Goal: Information Seeking & Learning: Learn about a topic

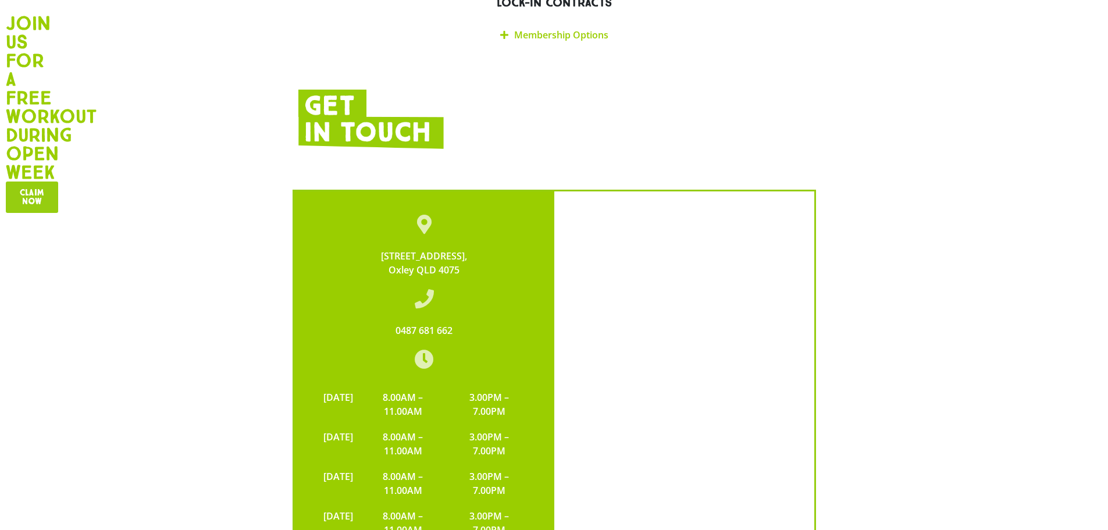
scroll to position [2017, 0]
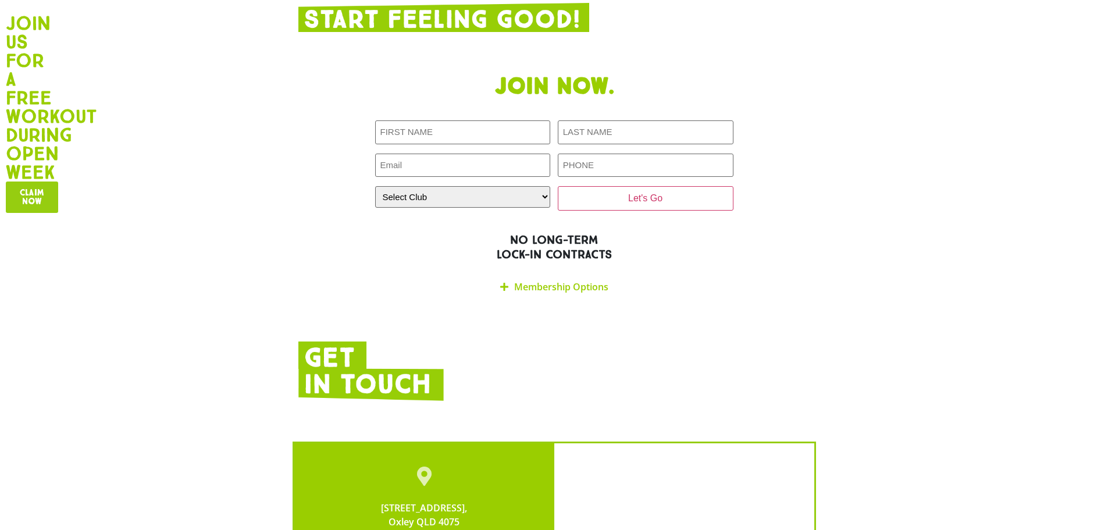
click at [574, 280] on link "Membership Options" at bounding box center [561, 286] width 94 height 13
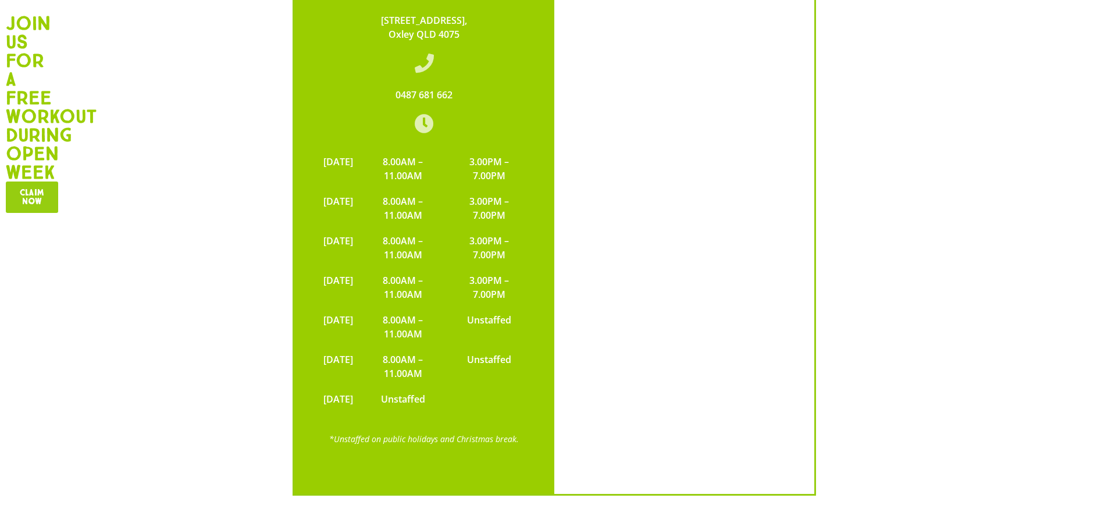
scroll to position [2972, 0]
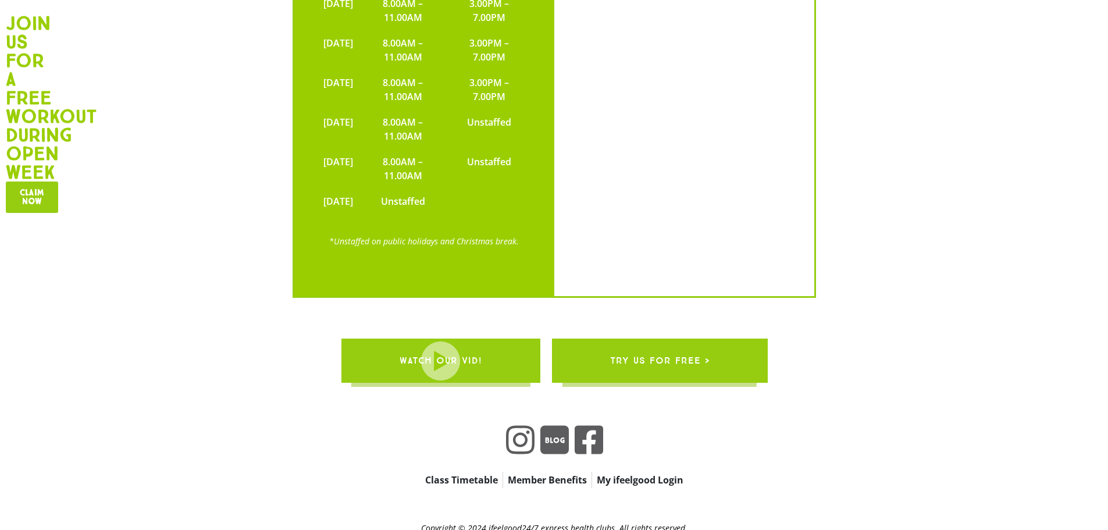
click at [691, 344] on span "try us for free >" at bounding box center [659, 360] width 99 height 33
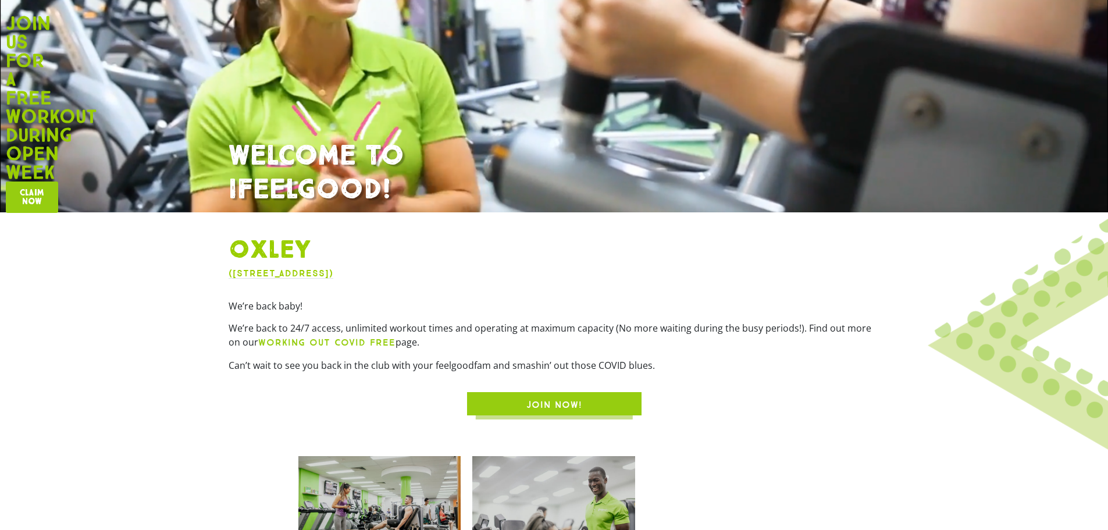
scroll to position [252, 0]
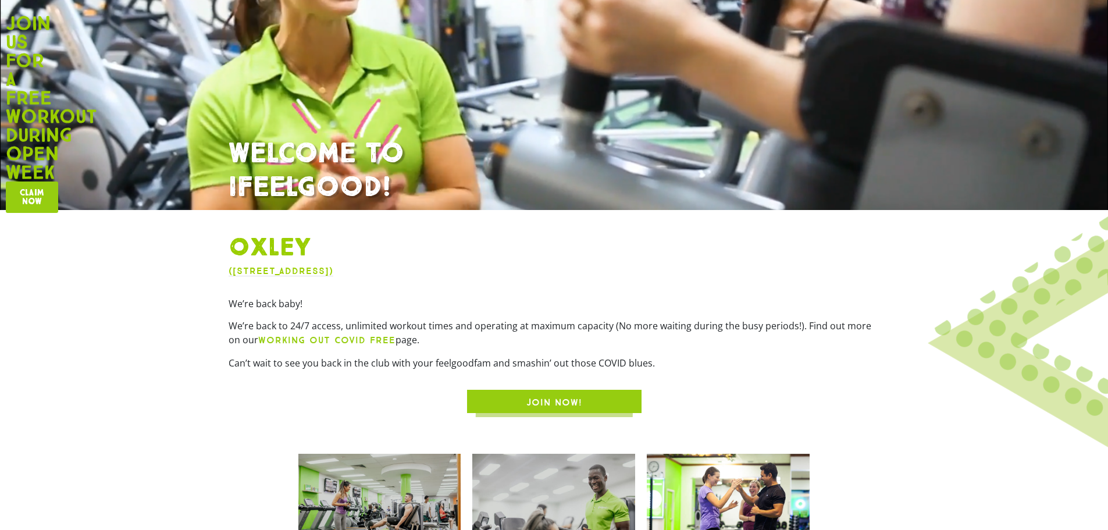
click at [558, 397] on span "JOIN NOW!" at bounding box center [555, 403] width 56 height 14
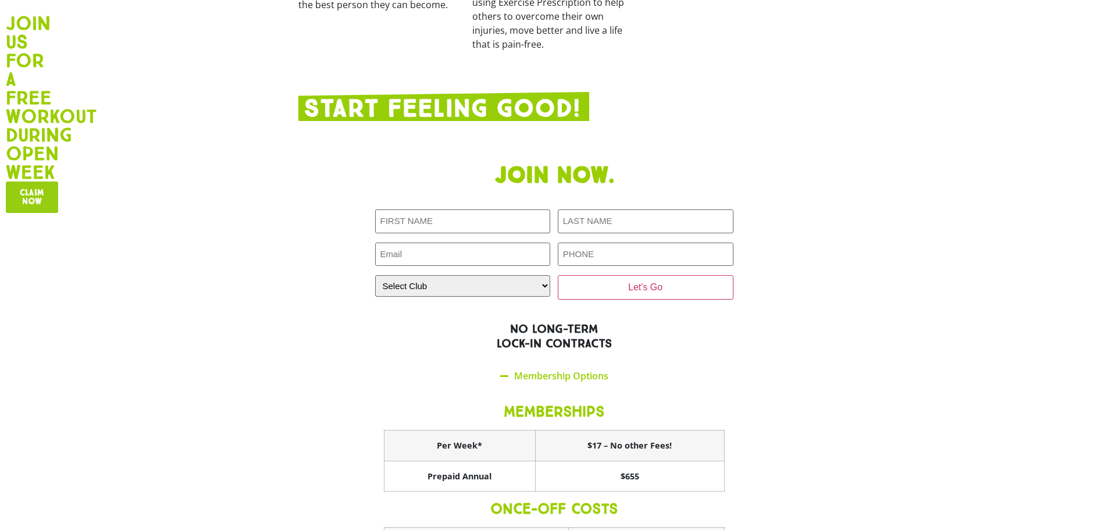
scroll to position [1939, 0]
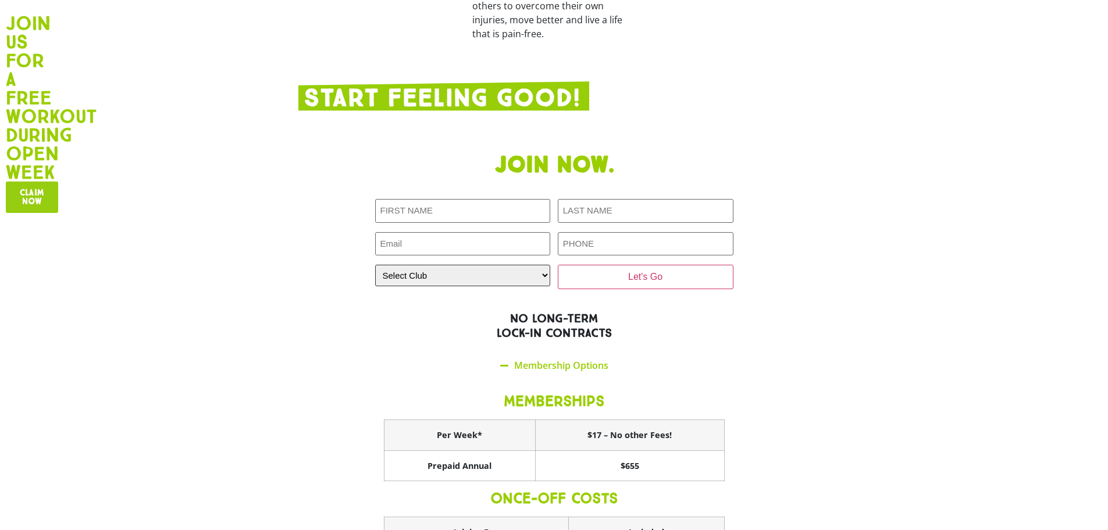
click at [532, 265] on select "Select Club Alexandra Hills Calamvale Coopers Plains Middle Park Oxenford Oxley…" at bounding box center [463, 276] width 176 height 22
select select "Oxley"
click at [375, 265] on select "Select Club Alexandra Hills Calamvale Coopers Plains Middle Park Oxenford Oxley…" at bounding box center [463, 276] width 176 height 22
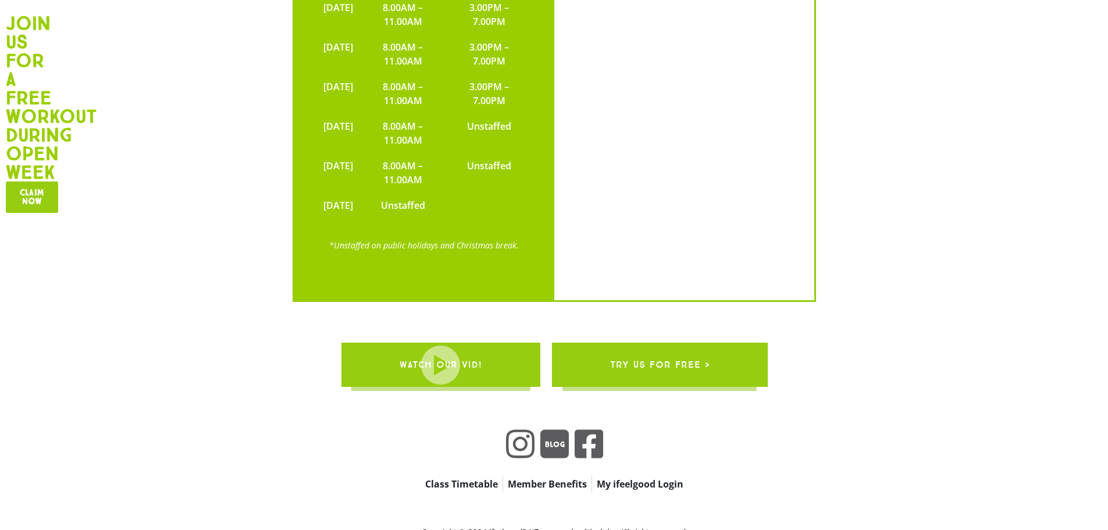
scroll to position [2972, 0]
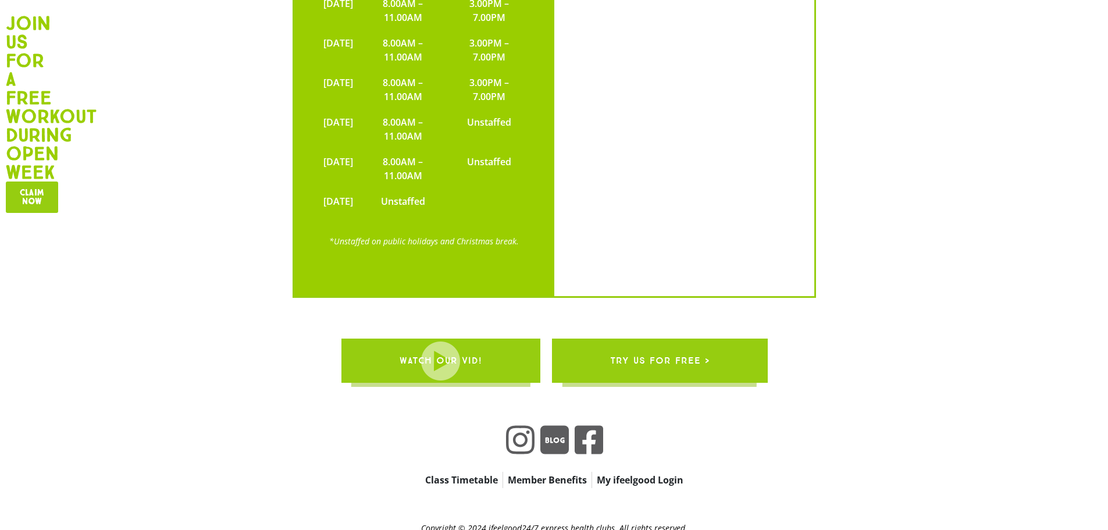
click at [543, 472] on link "Member Benefits" at bounding box center [547, 480] width 88 height 16
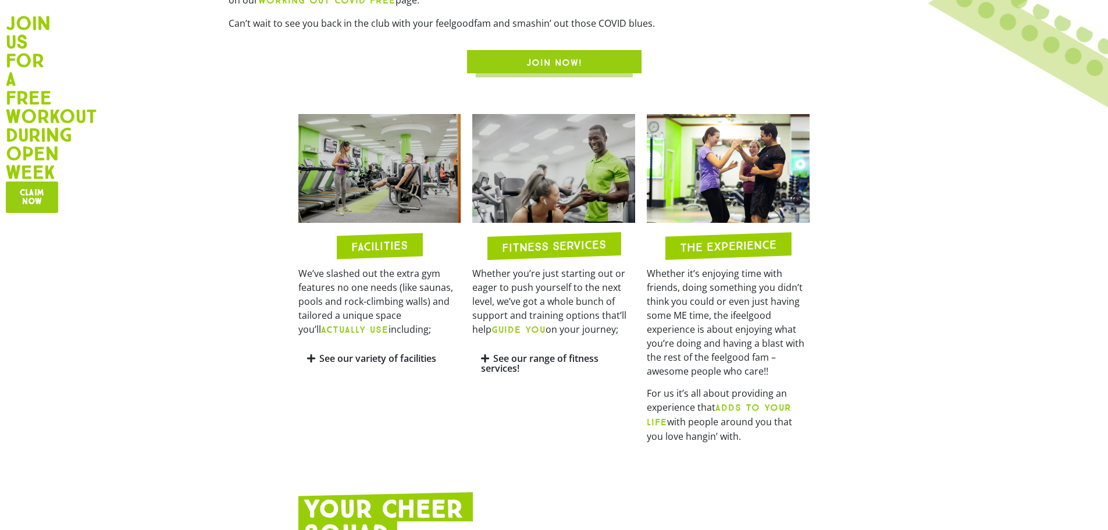
scroll to position [756, 0]
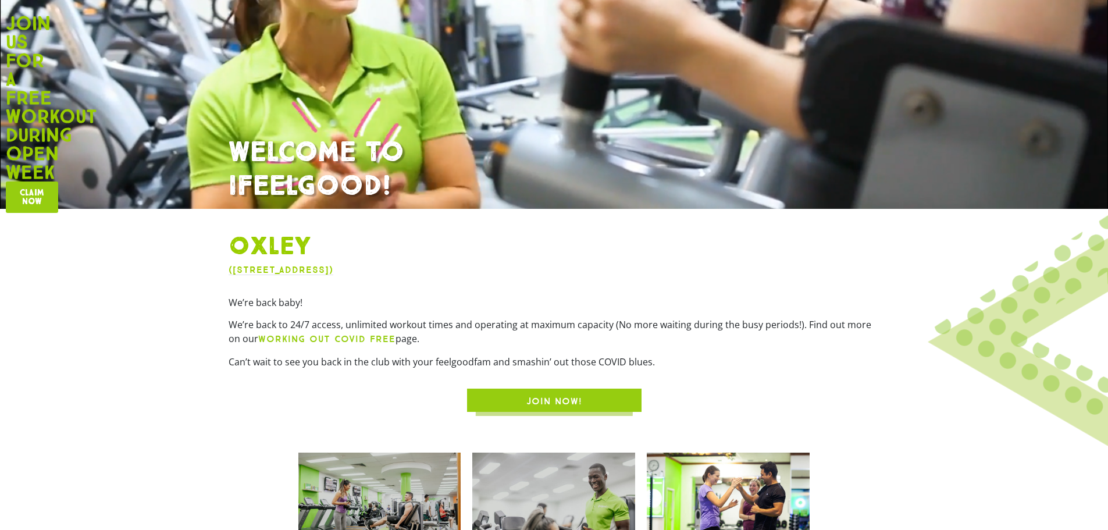
scroll to position [252, 0]
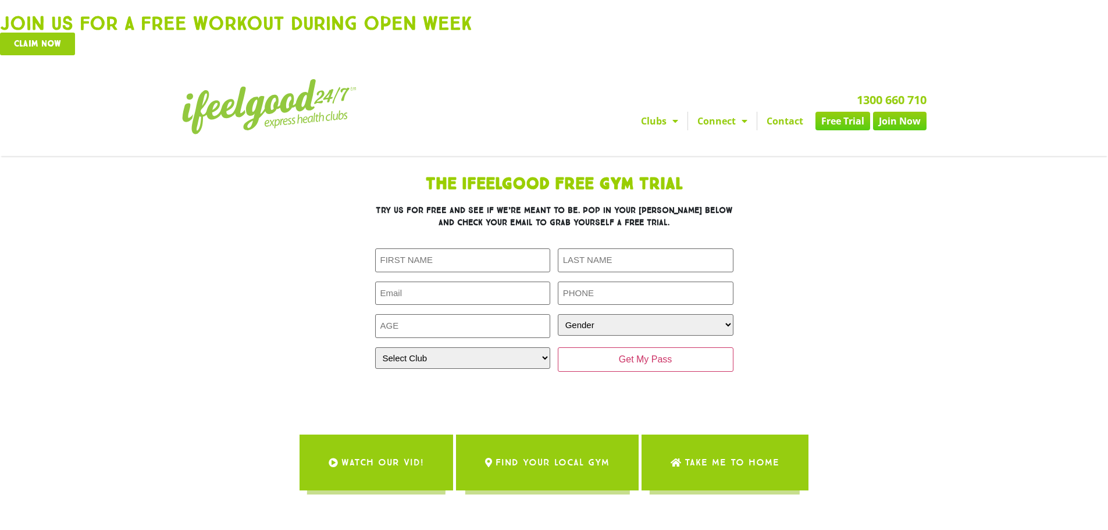
click at [780, 123] on link "Contact" at bounding box center [785, 121] width 55 height 19
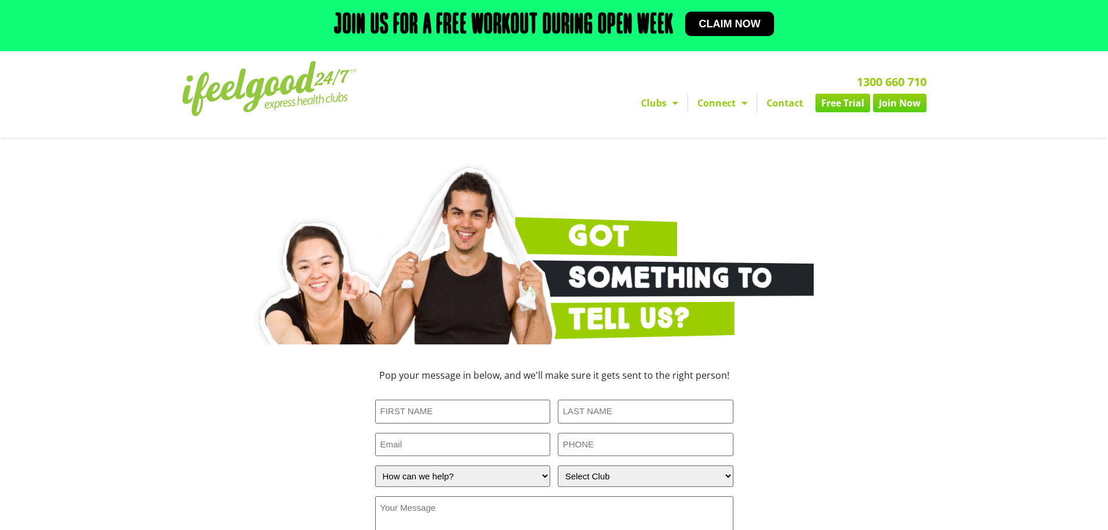
click at [780, 103] on link "Contact" at bounding box center [785, 103] width 55 height 19
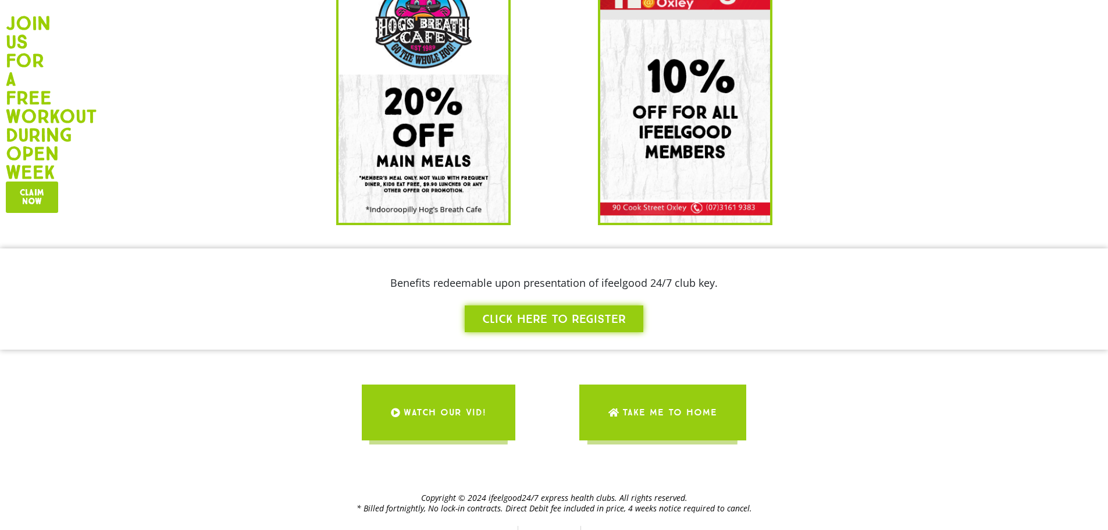
scroll to position [634, 0]
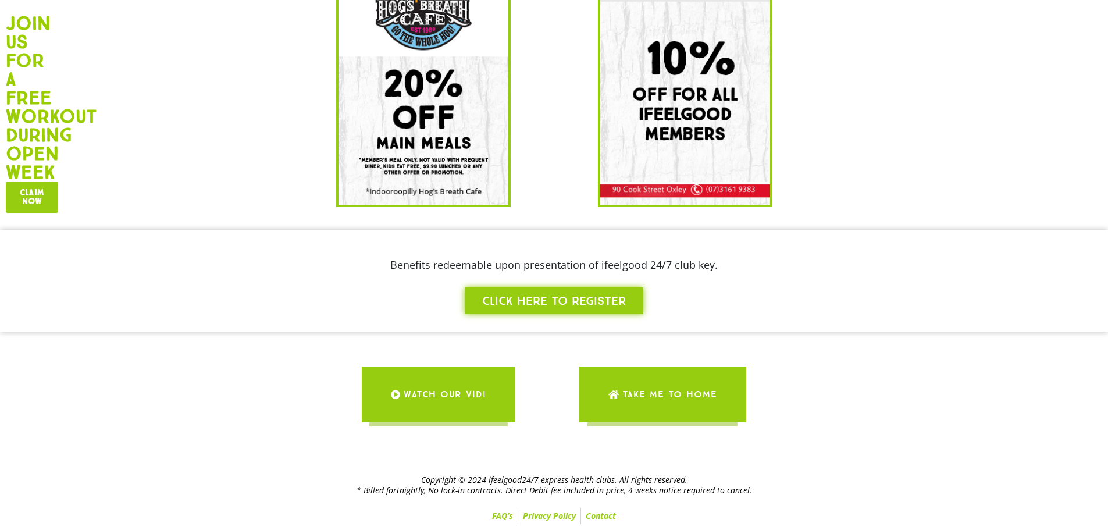
click at [492, 514] on link "FAQ’s" at bounding box center [503, 516] width 30 height 16
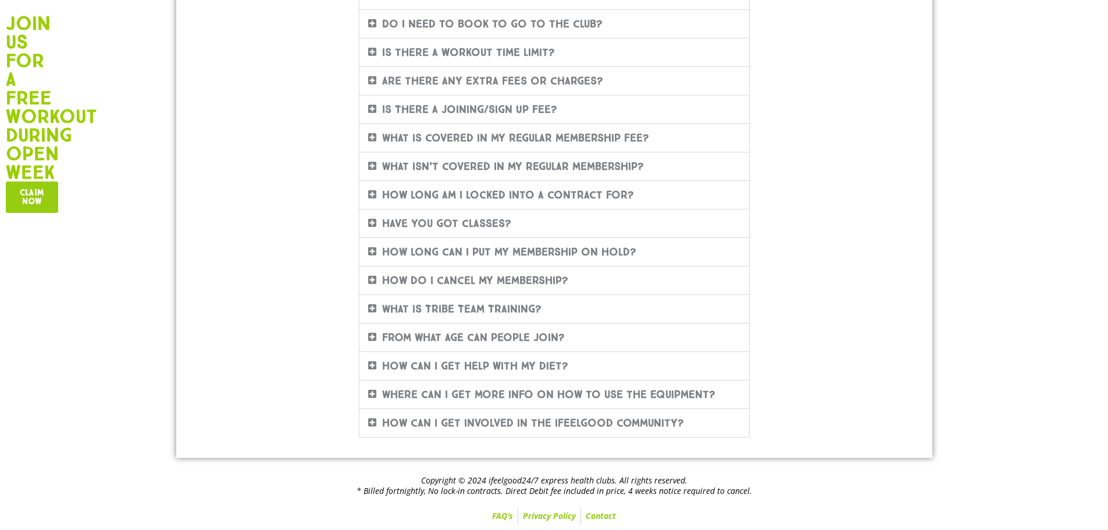
scroll to position [166, 0]
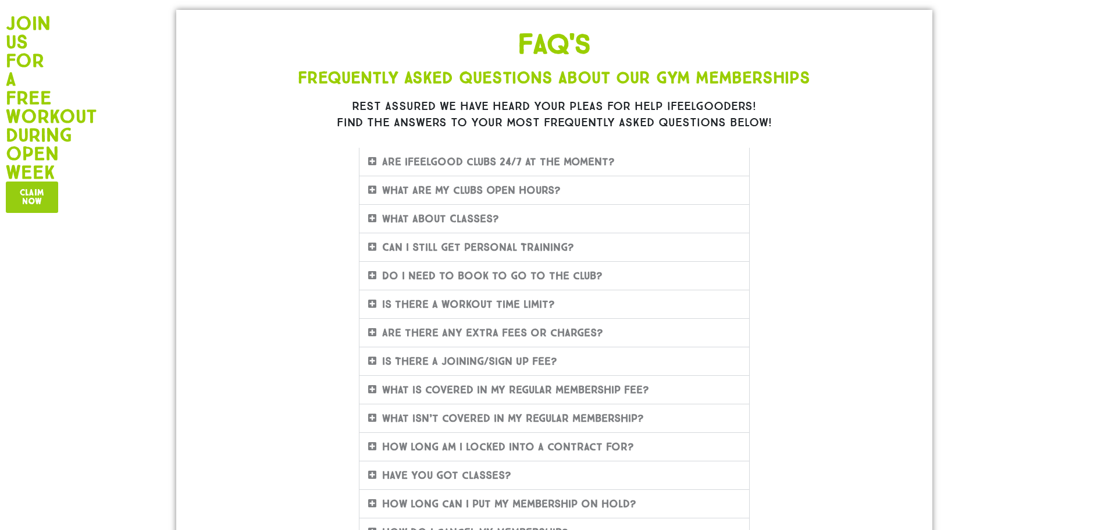
click at [407, 191] on link "What are my clubs Open Hours?" at bounding box center [471, 190] width 179 height 13
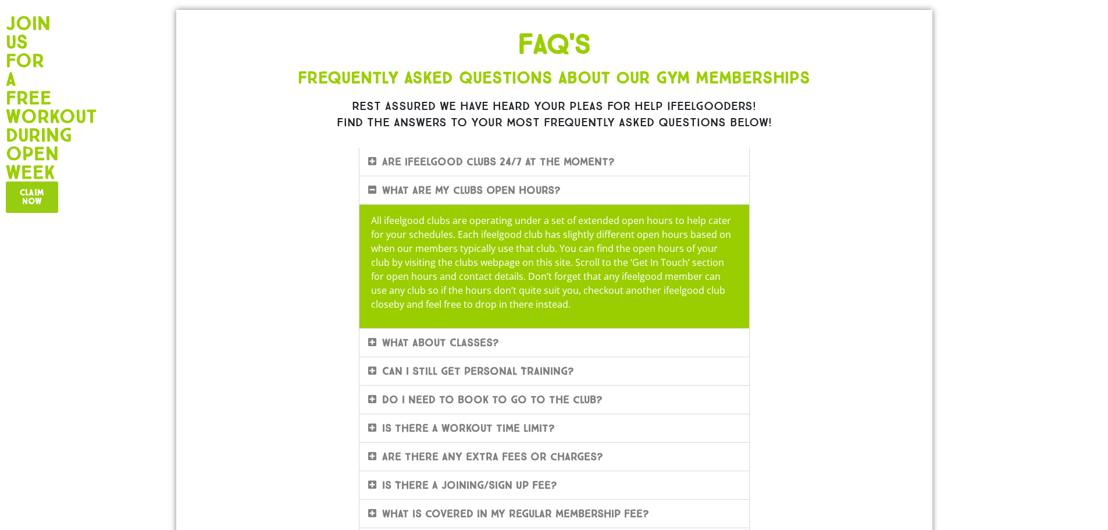
click at [436, 160] on link "Are ifeelgood clubs 24/7 at the moment?" at bounding box center [498, 161] width 233 height 13
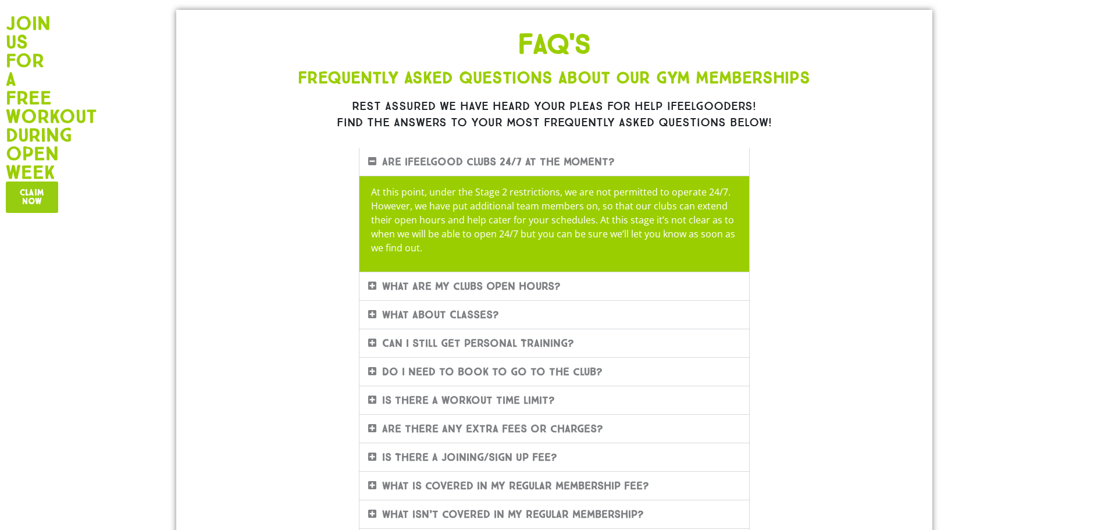
click at [497, 275] on div "What are my clubs Open Hours?" at bounding box center [555, 286] width 390 height 28
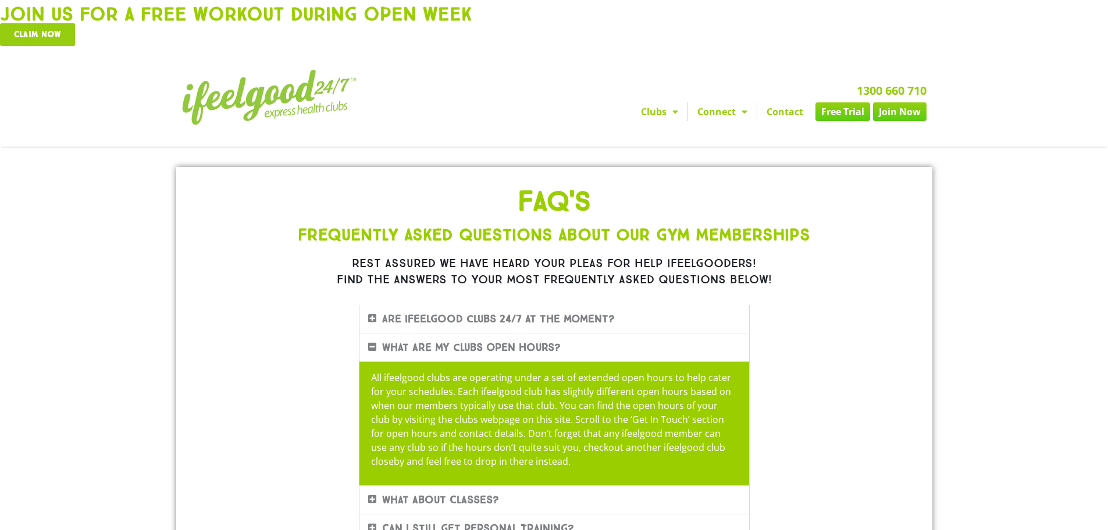
scroll to position [0, 0]
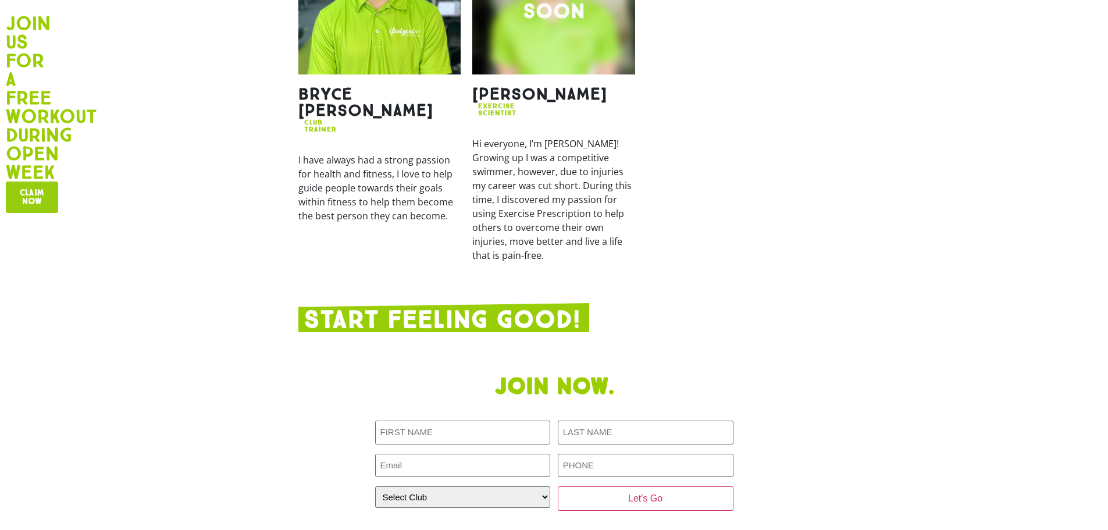
scroll to position [1442, 0]
